Goal: Check status: Check status

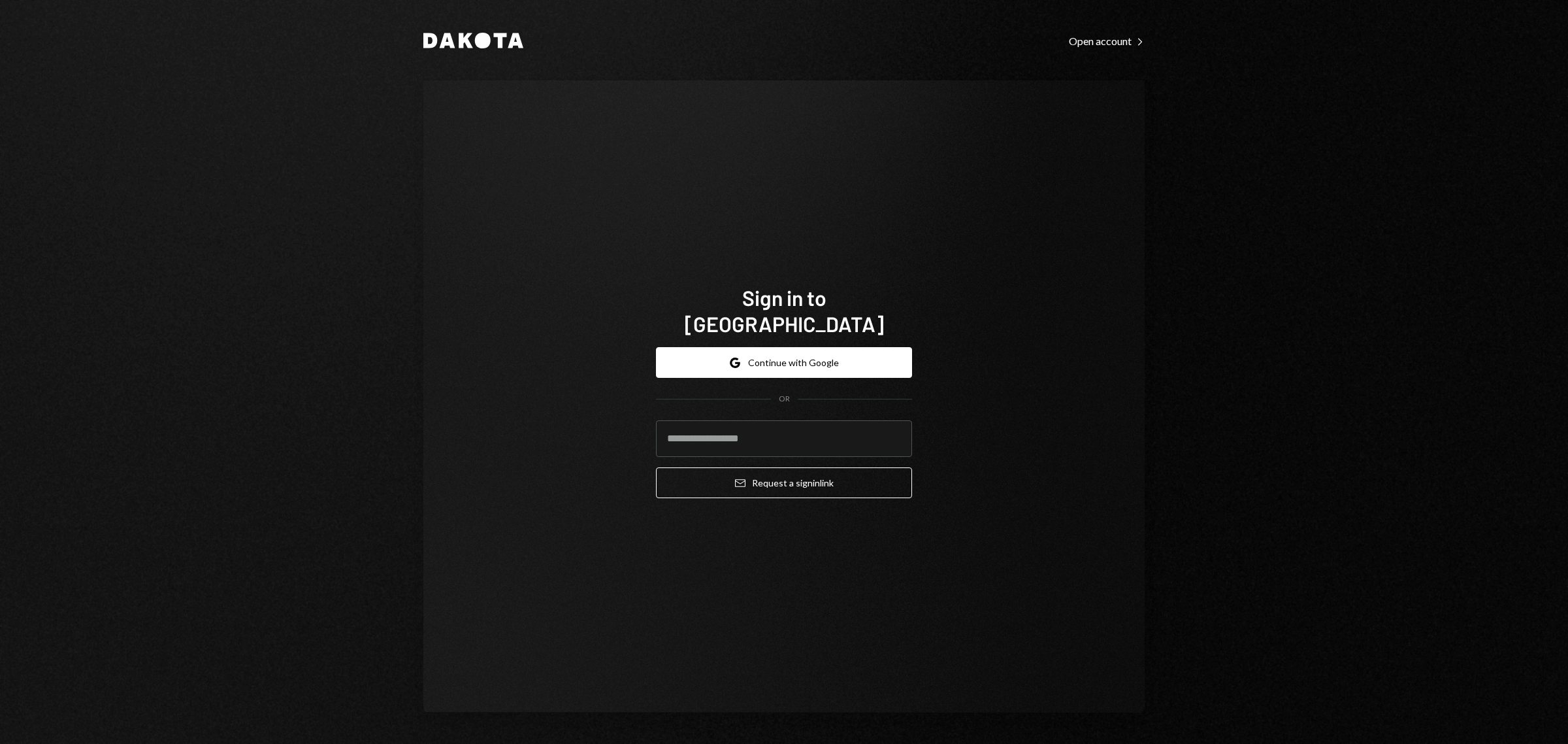
type input "**********"
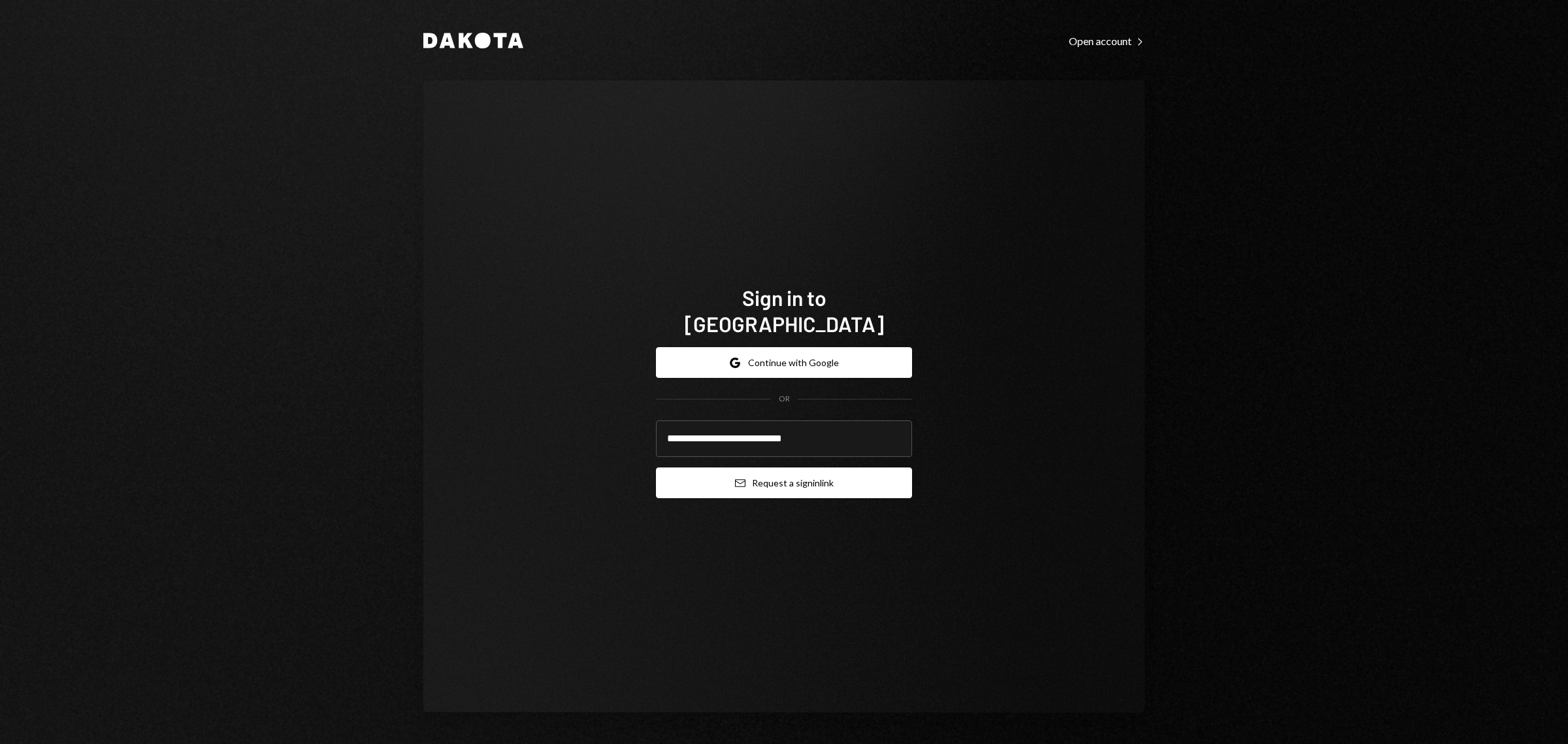
click at [805, 467] on button "Email Request a sign in link" at bounding box center [784, 482] width 256 height 31
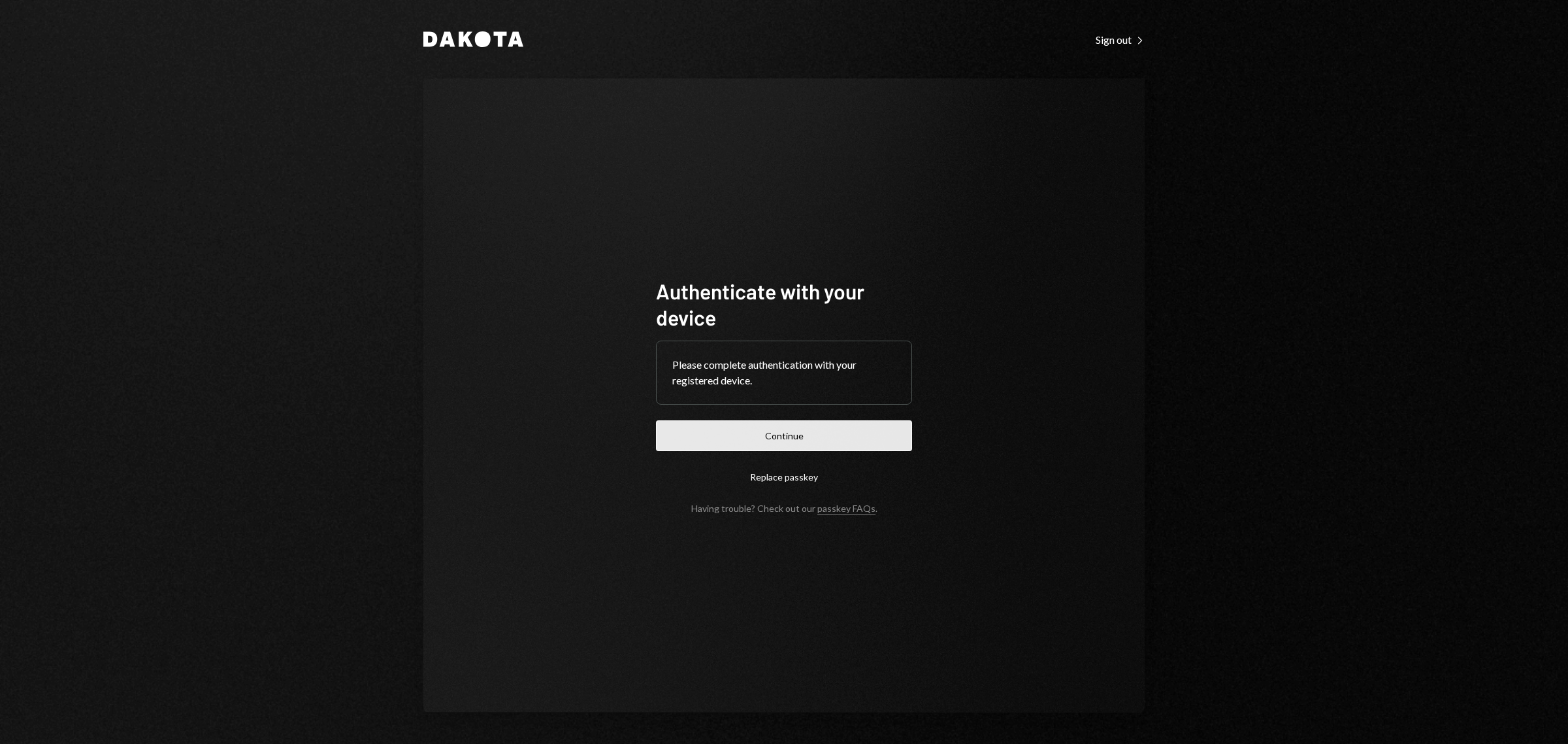
click at [798, 430] on button "Continue" at bounding box center [784, 435] width 256 height 31
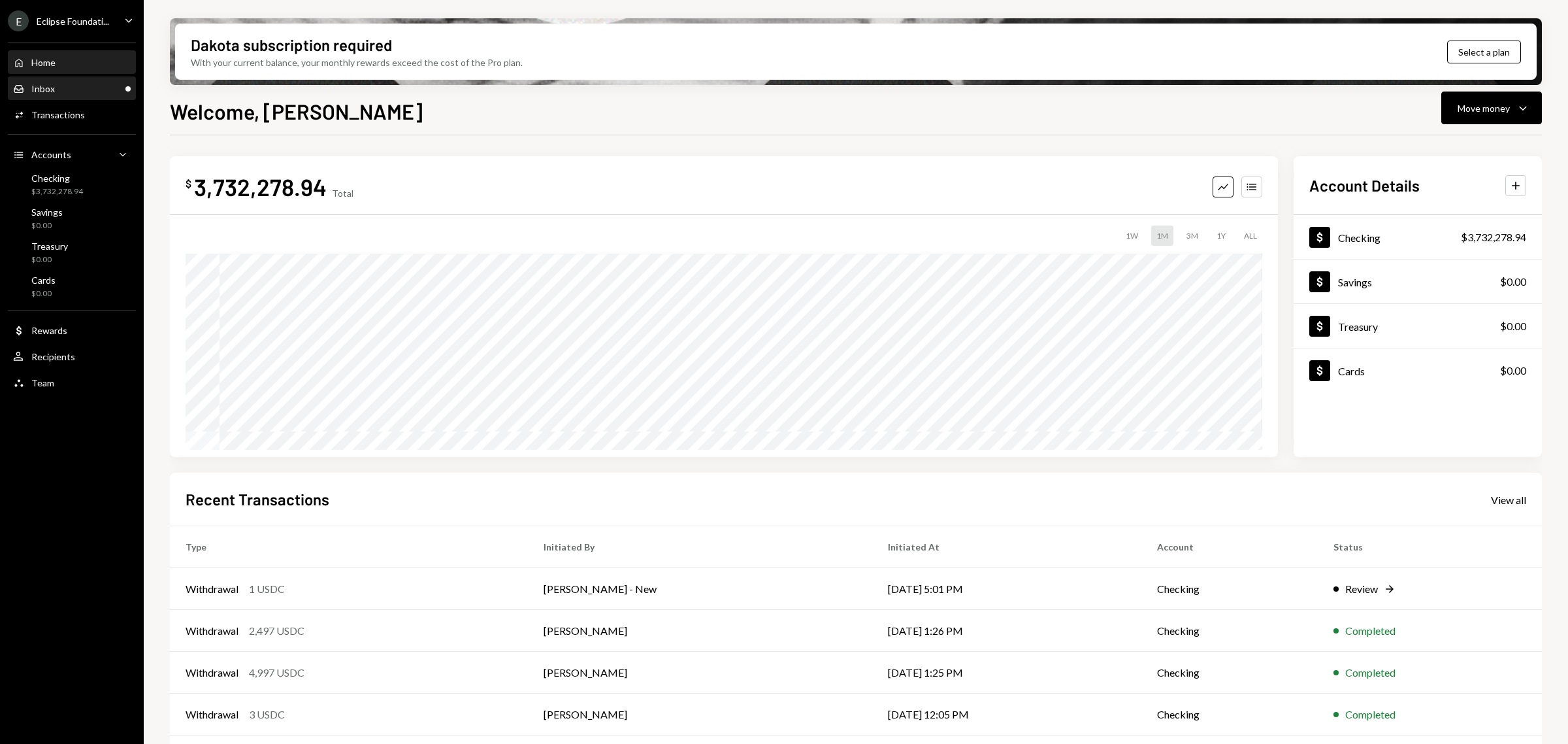
click at [54, 89] on div "Inbox Inbox" at bounding box center [72, 89] width 118 height 12
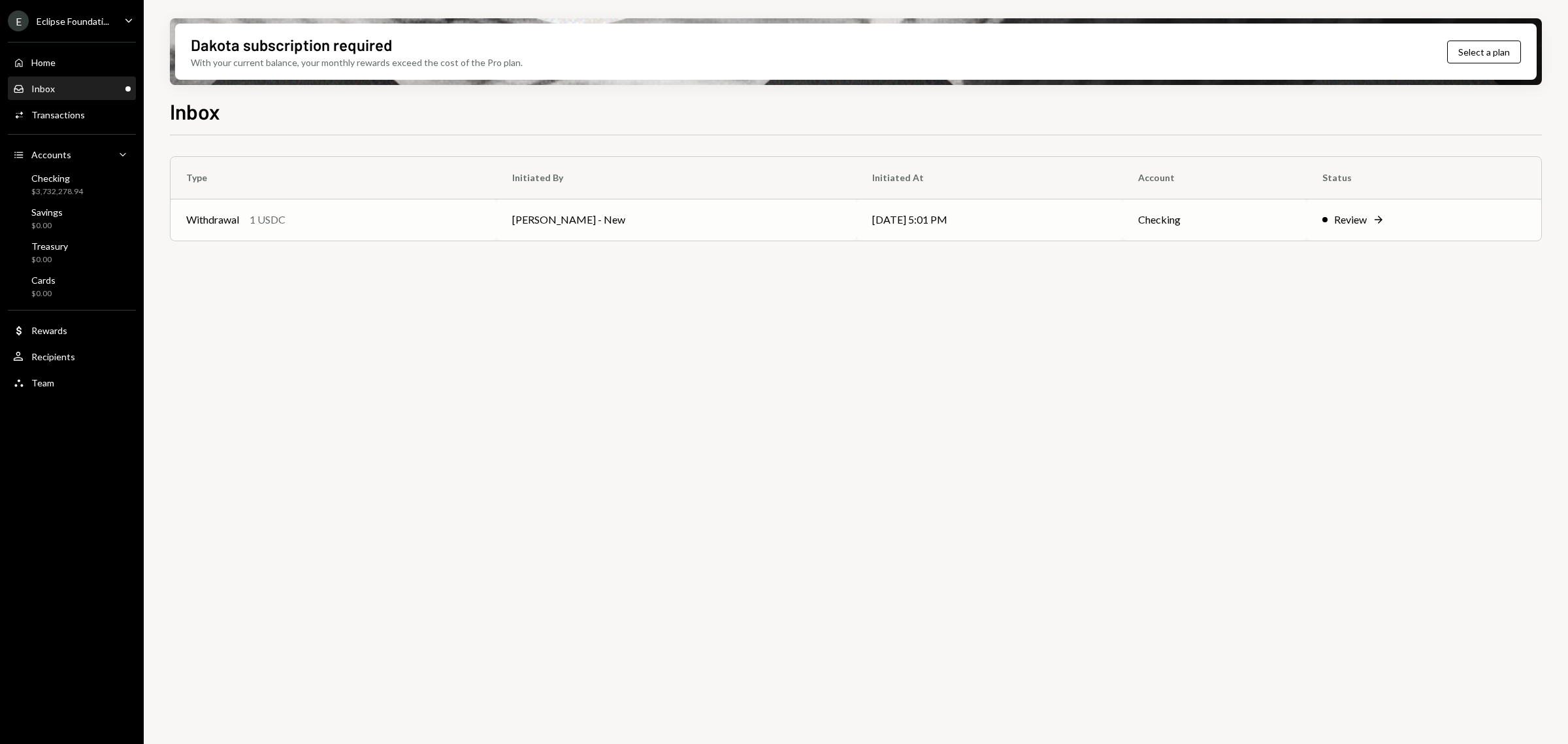
click at [413, 220] on div "Withdrawal 1 USDC" at bounding box center [333, 219] width 295 height 16
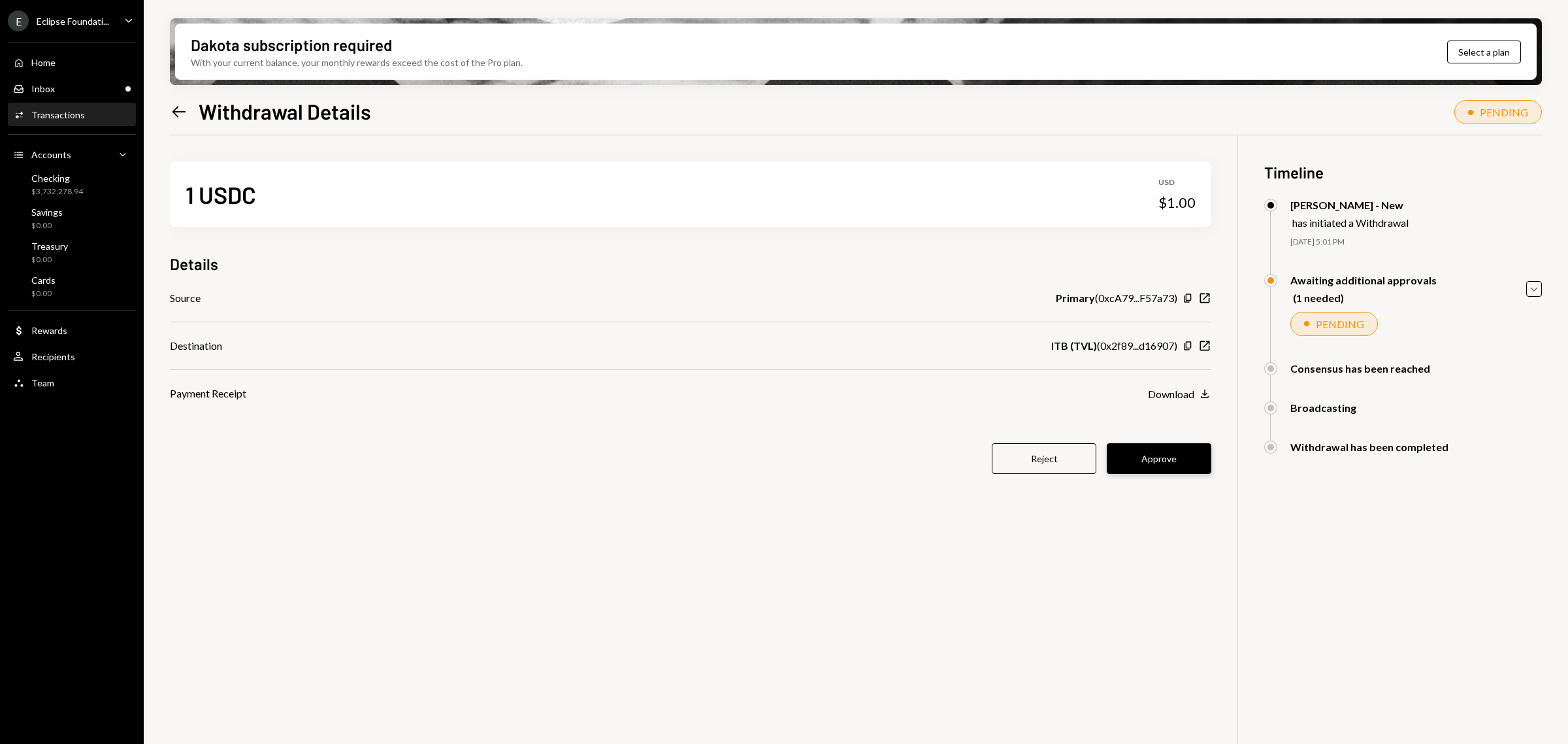
click at [1168, 452] on button "Approve" at bounding box center [1159, 458] width 105 height 31
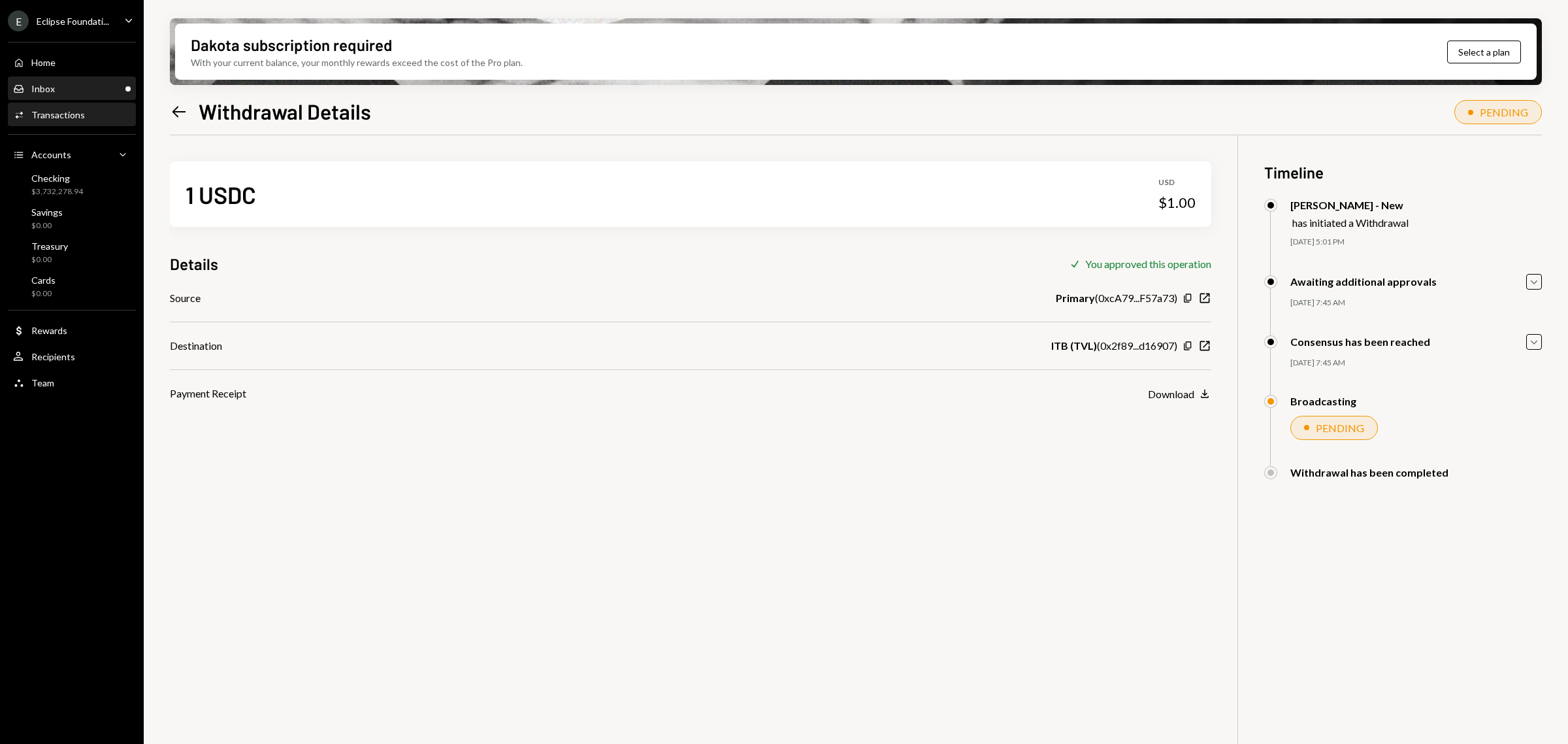
click at [79, 90] on div "Inbox Inbox" at bounding box center [72, 89] width 118 height 12
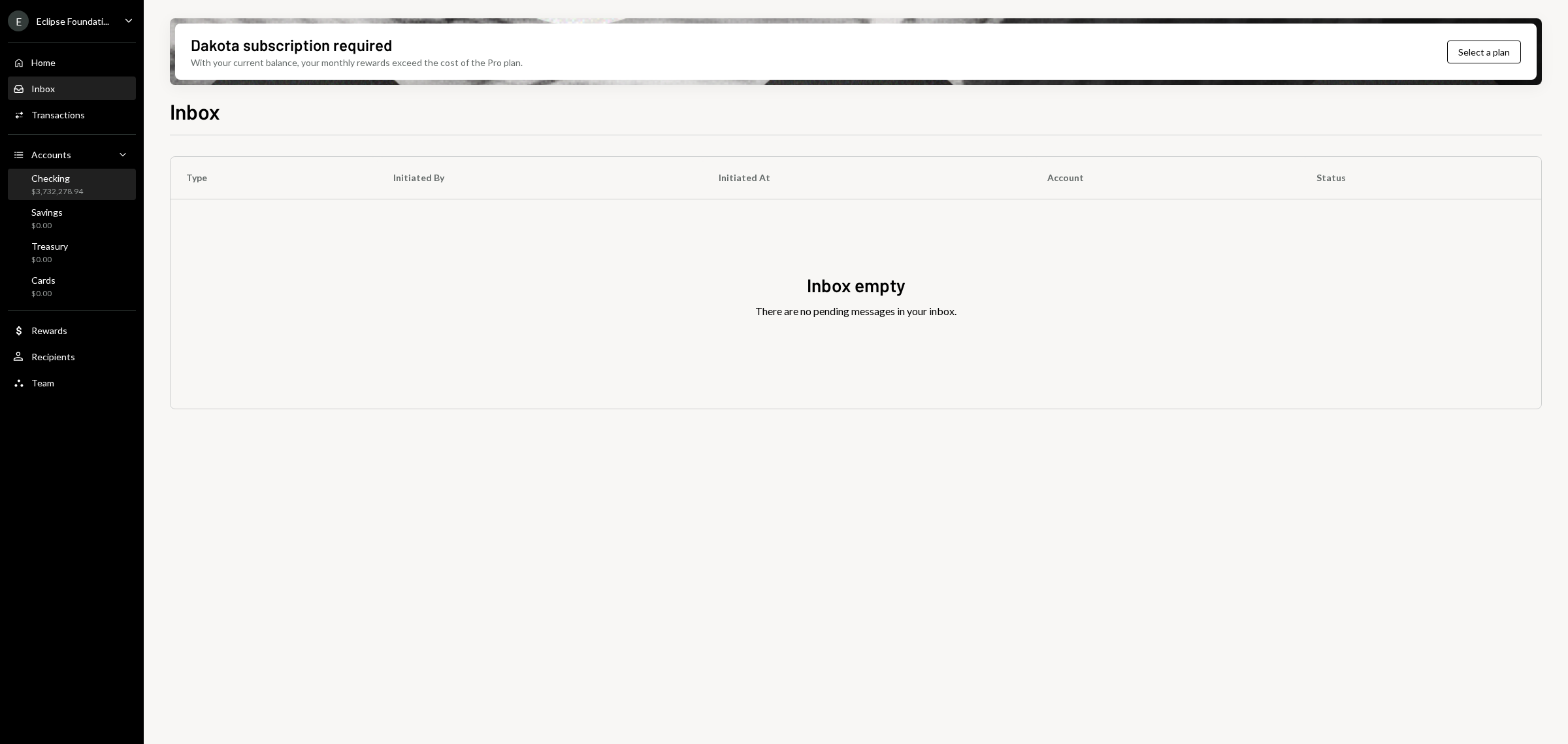
click at [51, 177] on div "Checking" at bounding box center [57, 178] width 51 height 11
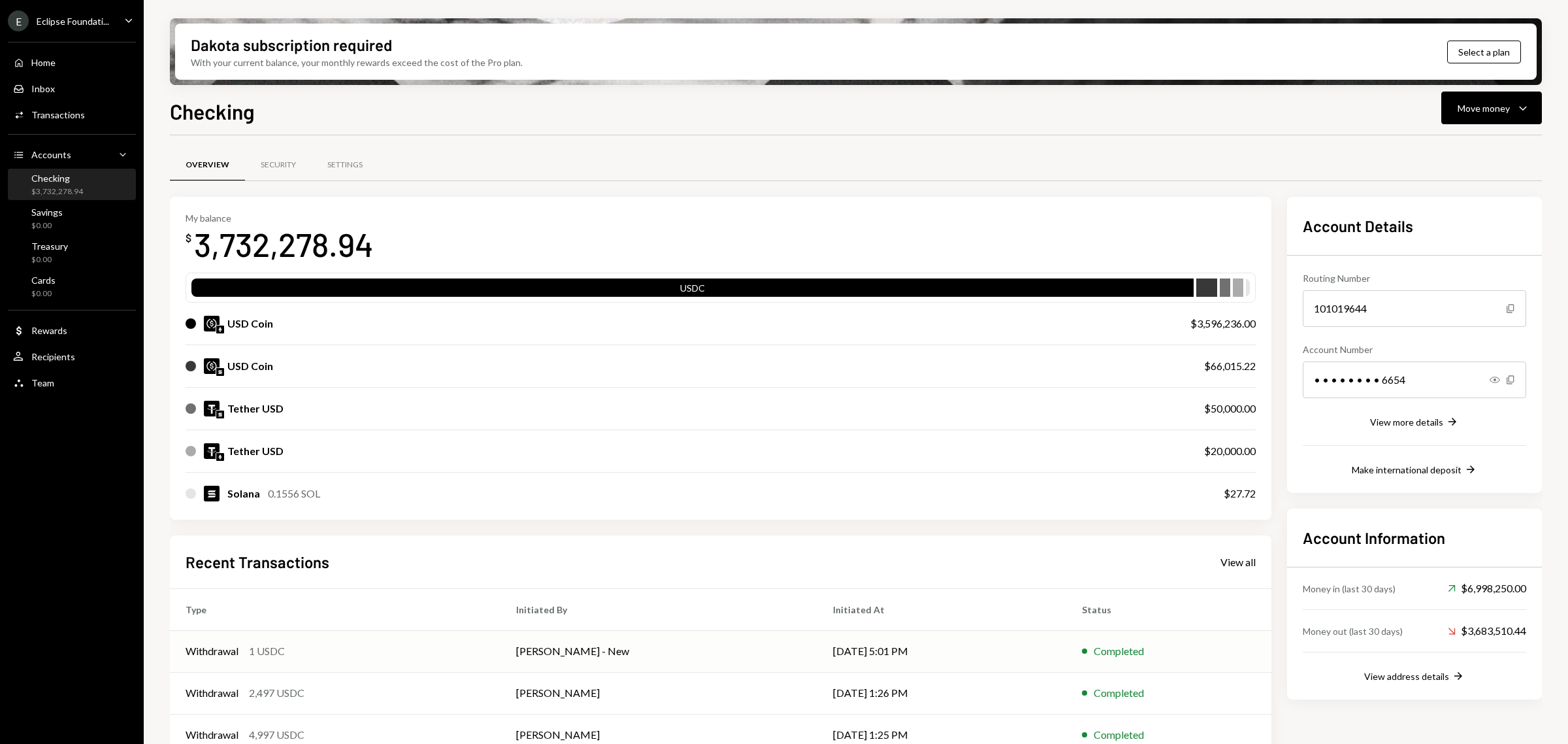
click at [339, 652] on div "Withdrawal 1 USDC" at bounding box center [335, 651] width 300 height 16
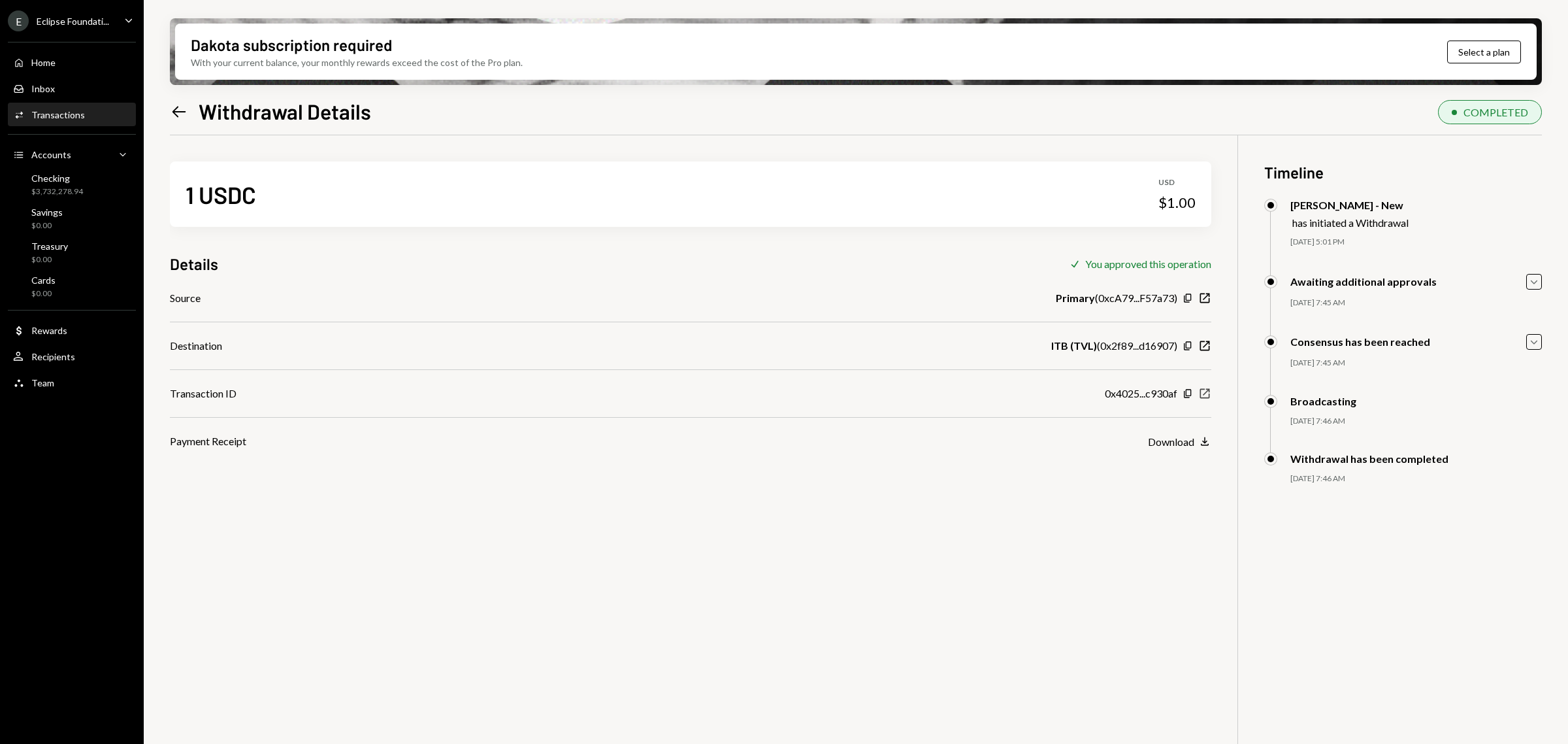
click at [1204, 388] on icon "New Window" at bounding box center [1205, 394] width 13 height 13
